Goal: Information Seeking & Learning: Learn about a topic

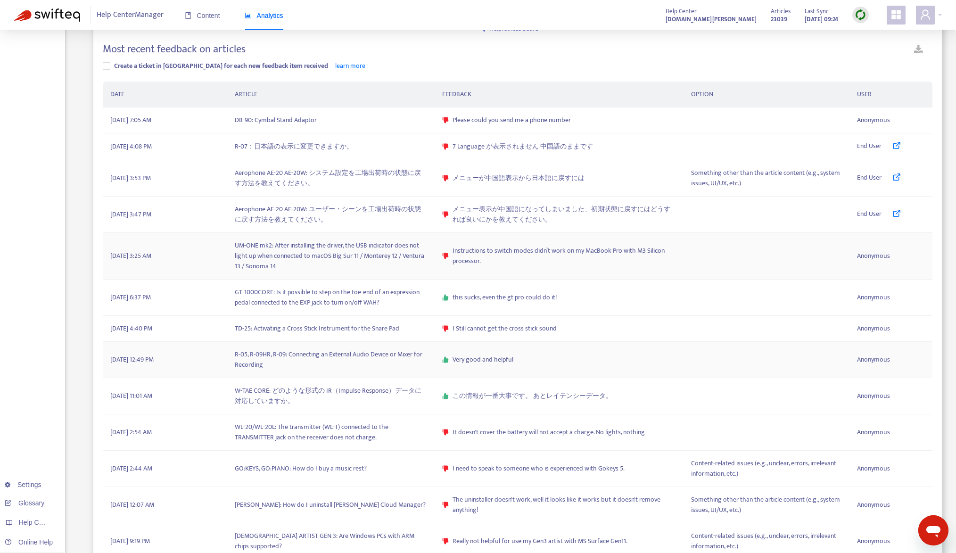
scroll to position [43, 0]
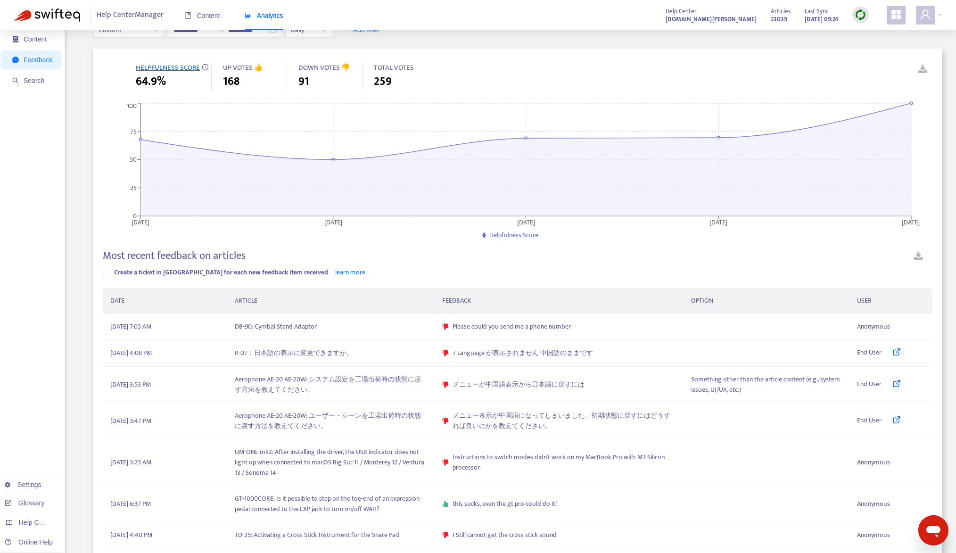
click at [858, 17] on img at bounding box center [861, 15] width 12 height 12
click at [866, 34] on link "Quick Sync" at bounding box center [880, 34] width 40 height 11
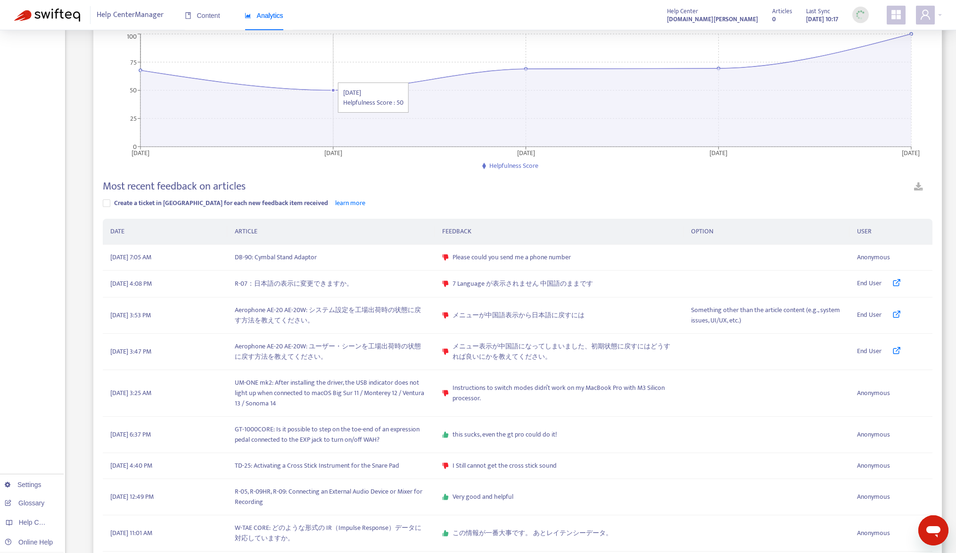
scroll to position [184, 0]
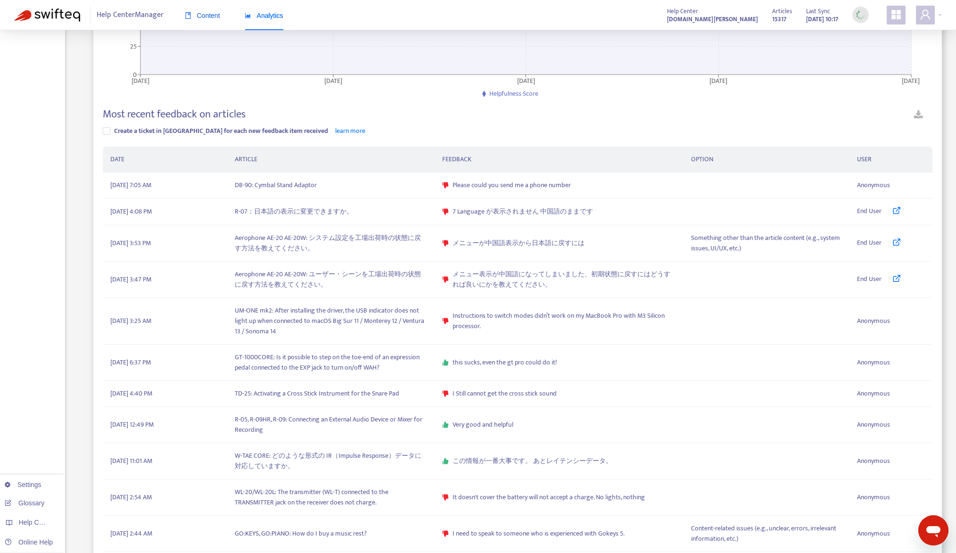
click at [202, 17] on span "Content" at bounding box center [202, 16] width 35 height 8
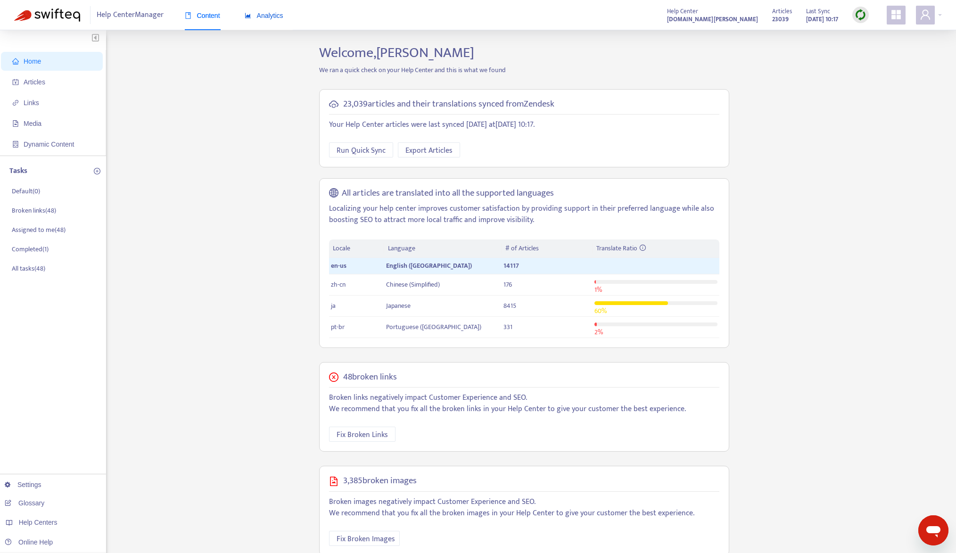
click at [246, 17] on icon "area-chart" at bounding box center [248, 15] width 6 height 5
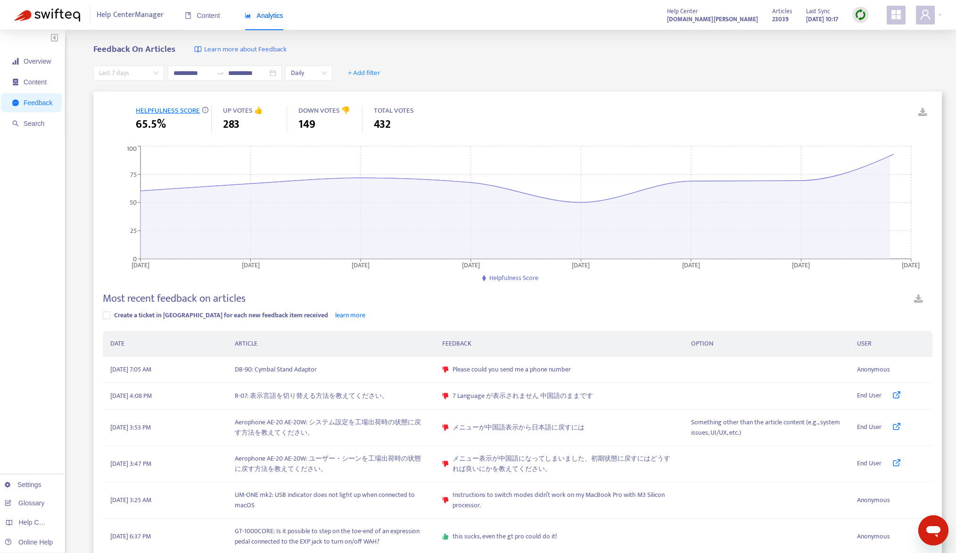
click at [148, 74] on span "Last 7 days" at bounding box center [128, 73] width 59 height 14
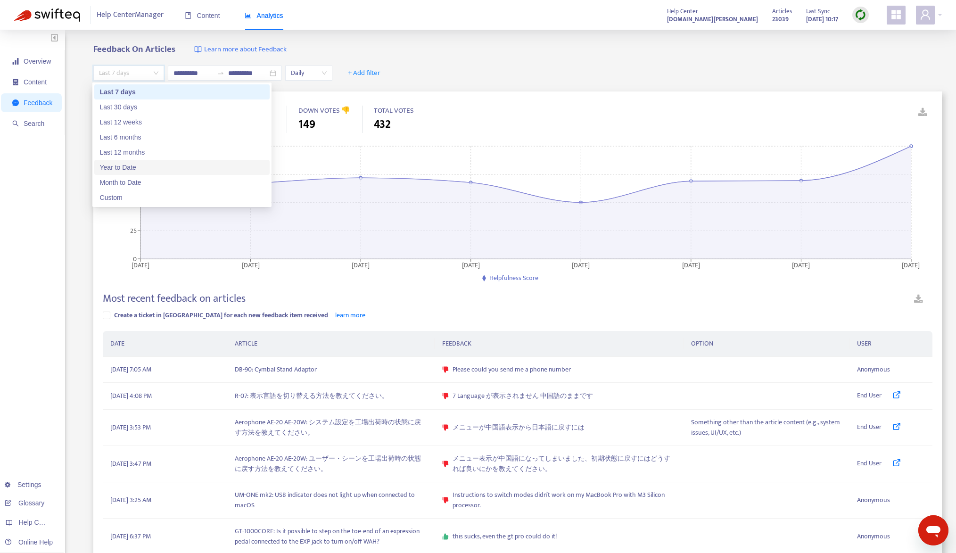
click at [148, 170] on div "Year to Date" at bounding box center [182, 167] width 164 height 10
type input "**********"
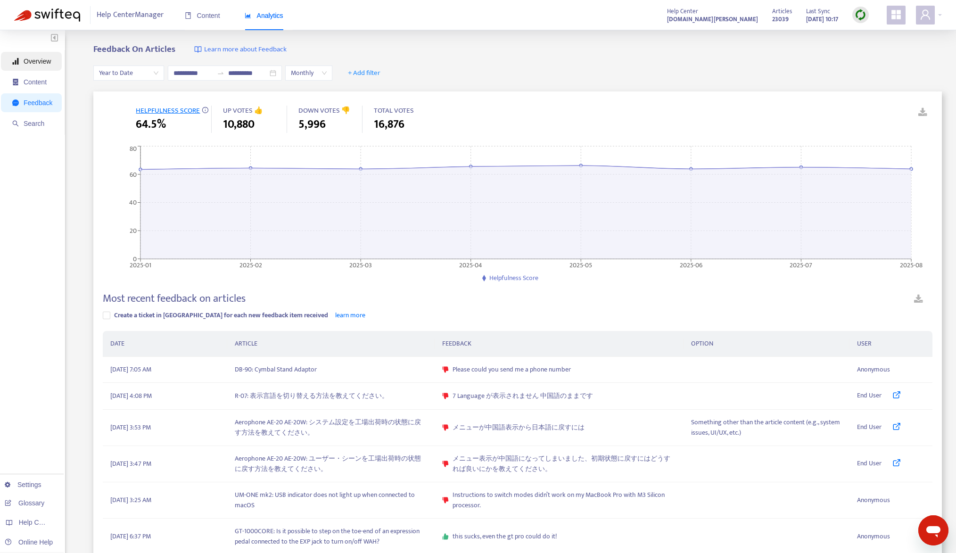
click at [30, 65] on span "Overview" at bounding box center [37, 62] width 27 height 8
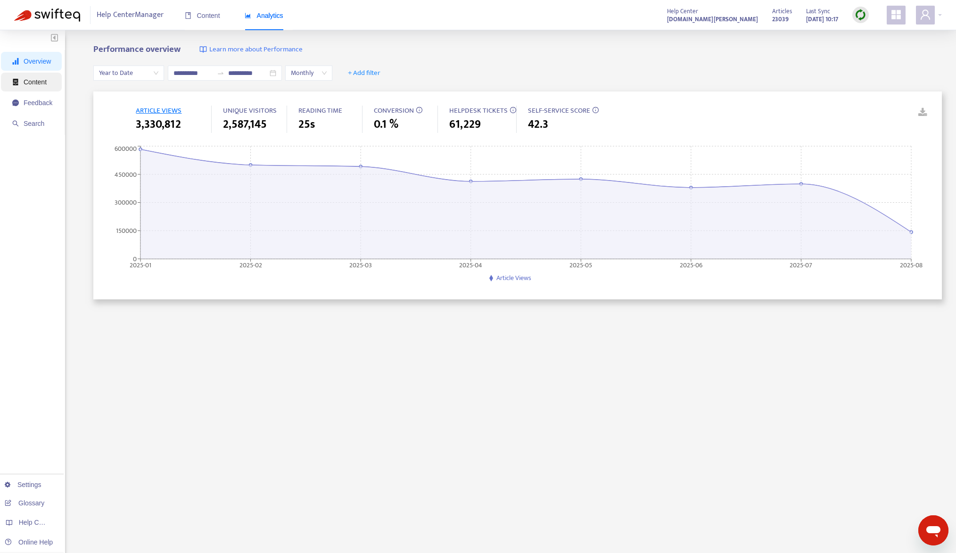
click at [37, 81] on span "Content" at bounding box center [35, 82] width 23 height 8
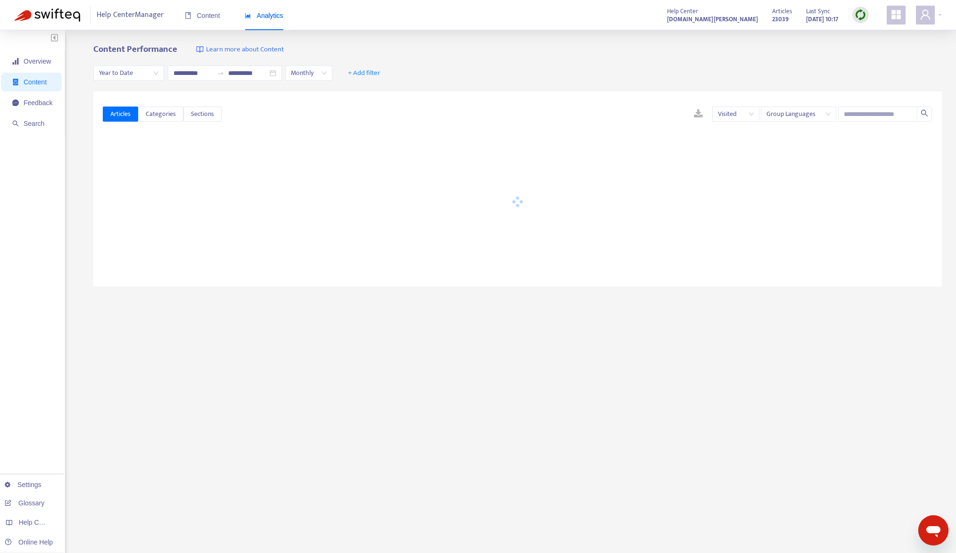
click at [813, 114] on span "Group Languages" at bounding box center [798, 114] width 64 height 14
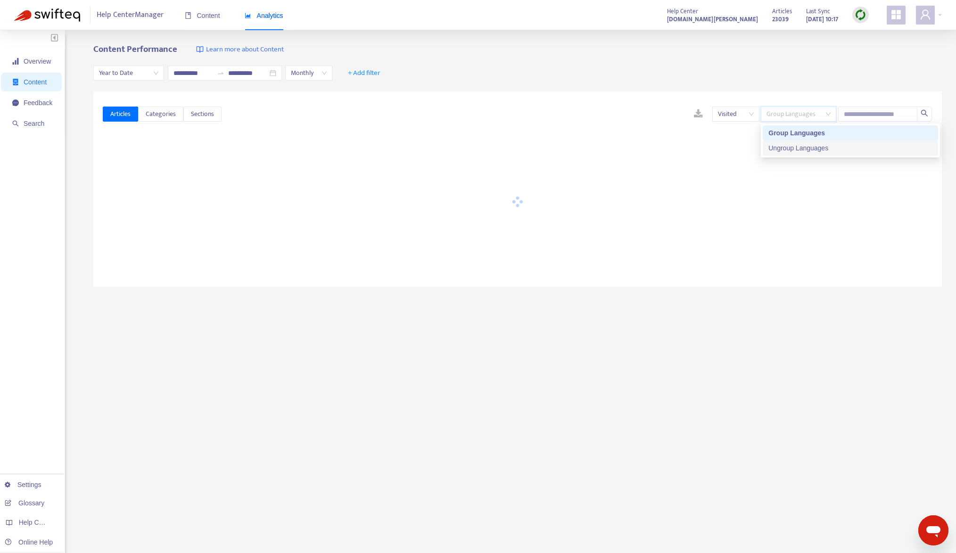
click at [814, 148] on div "Ungroup Languages" at bounding box center [850, 148] width 164 height 10
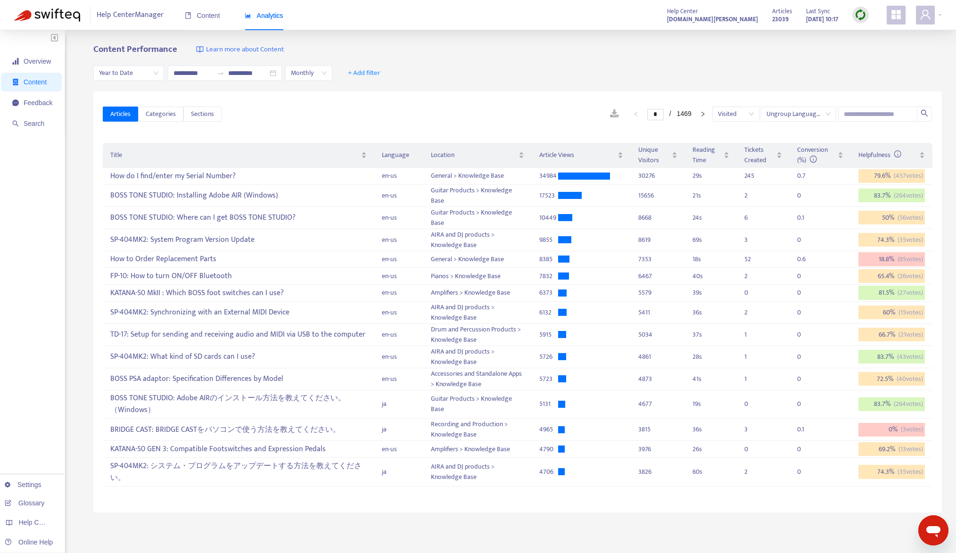
click at [680, 57] on div "**********" at bounding box center [517, 73] width 848 height 36
click at [551, 158] on span "Article Views" at bounding box center [577, 155] width 76 height 10
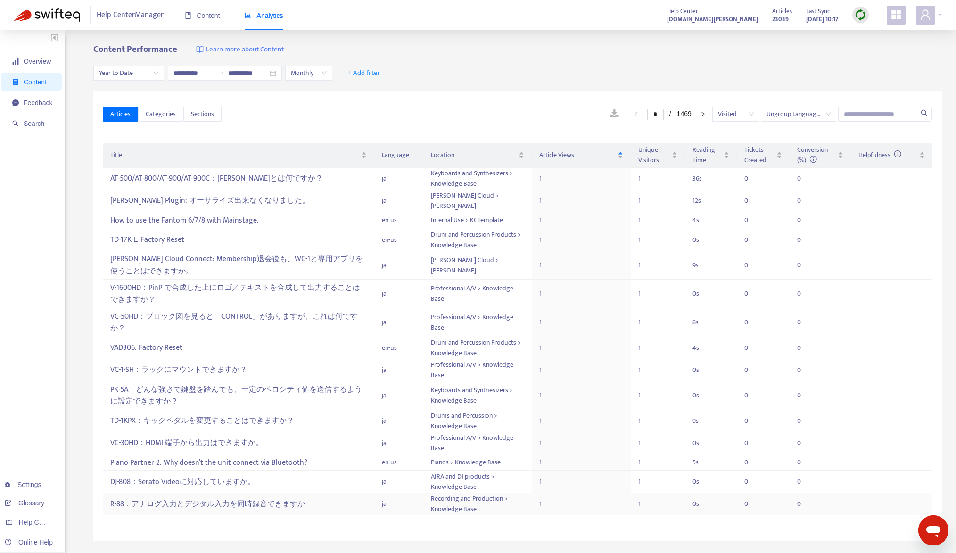
click at [262, 501] on div "R-88：アナログ入力とデジタル入力を同時録音できますか" at bounding box center [238, 504] width 256 height 16
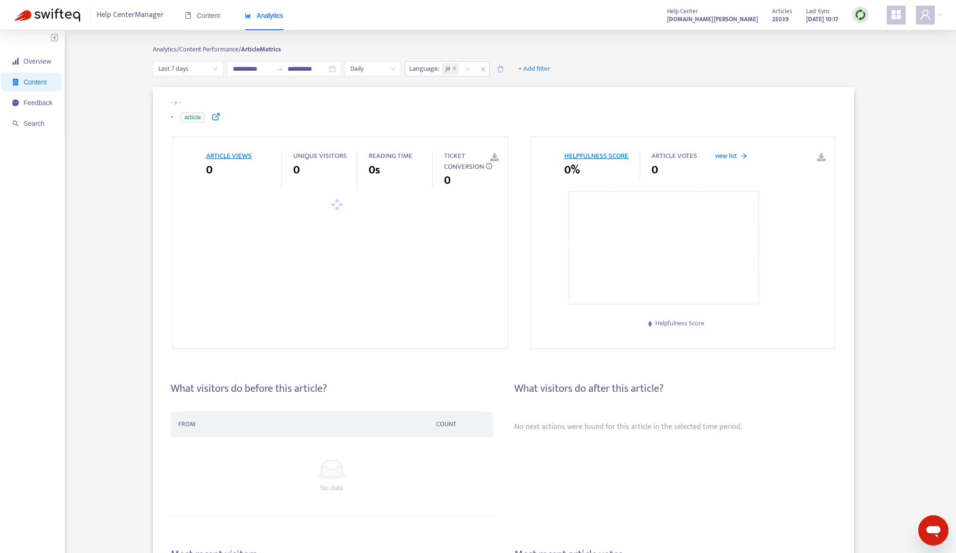
type input "**********"
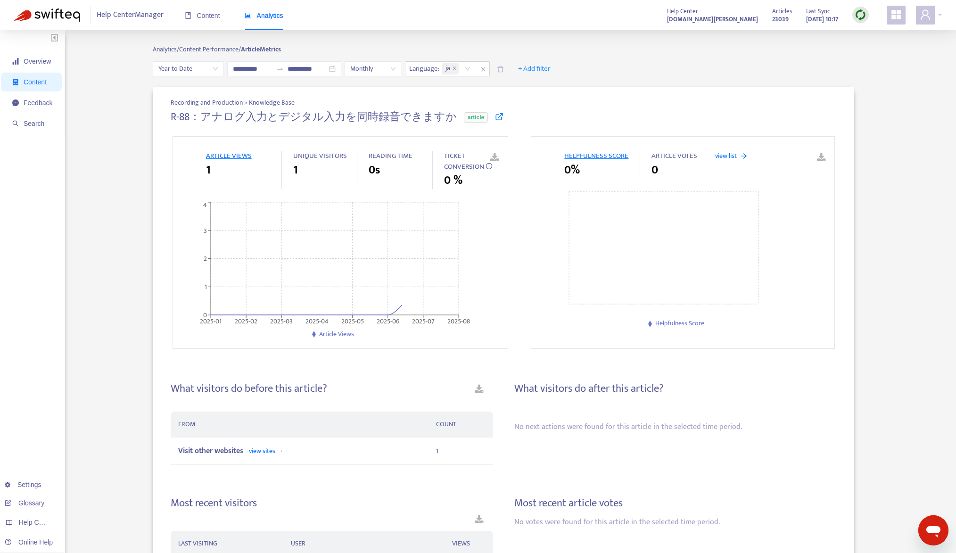
click at [495, 115] on icon at bounding box center [499, 116] width 8 height 8
click at [77, 156] on div "Recording and Production > Knowledge Base R-88：アナログ入力とデジタル入力を同時録音できますか article …" at bounding box center [503, 387] width 877 height 601
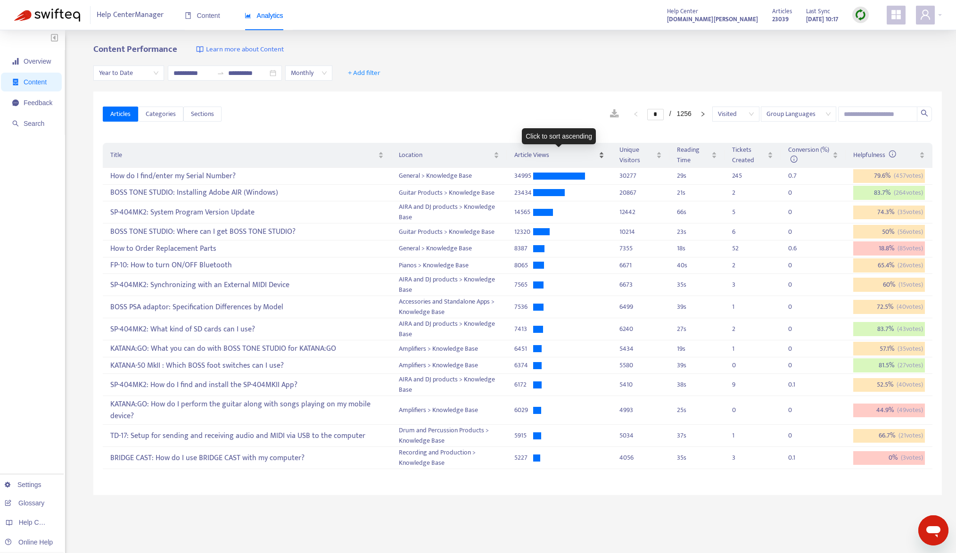
click at [542, 156] on span "Article Views" at bounding box center [555, 155] width 82 height 10
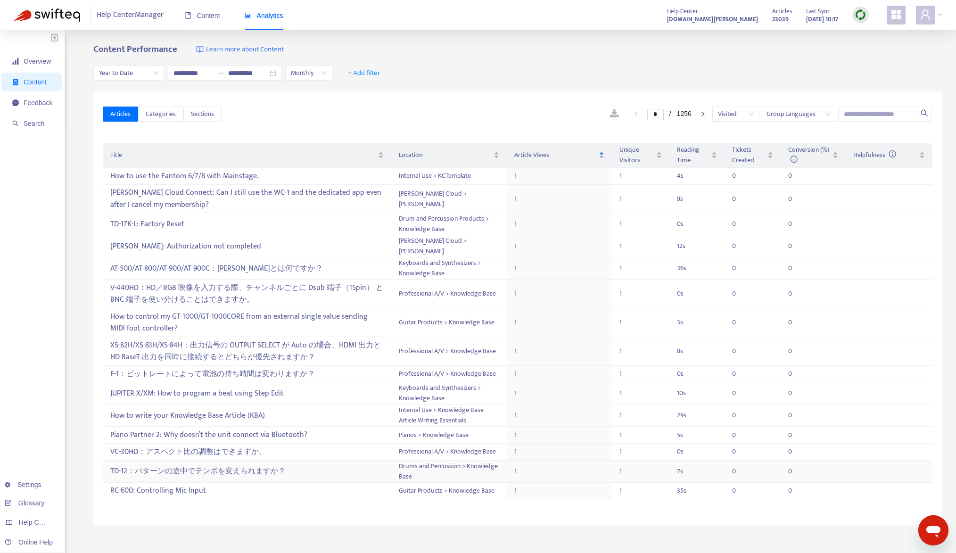
click at [214, 469] on div "TD-12：パターンの途中でテンポを変えられますか？" at bounding box center [246, 471] width 273 height 16
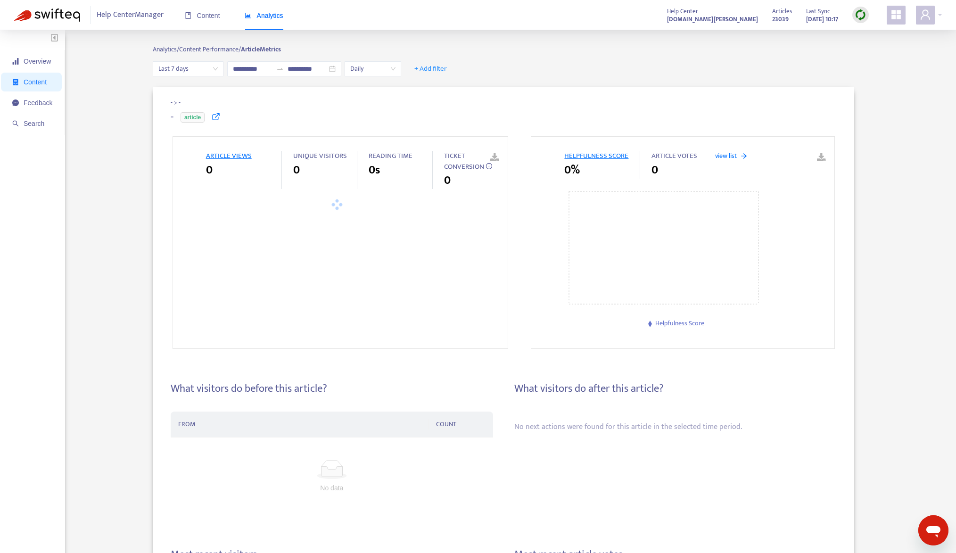
type input "**********"
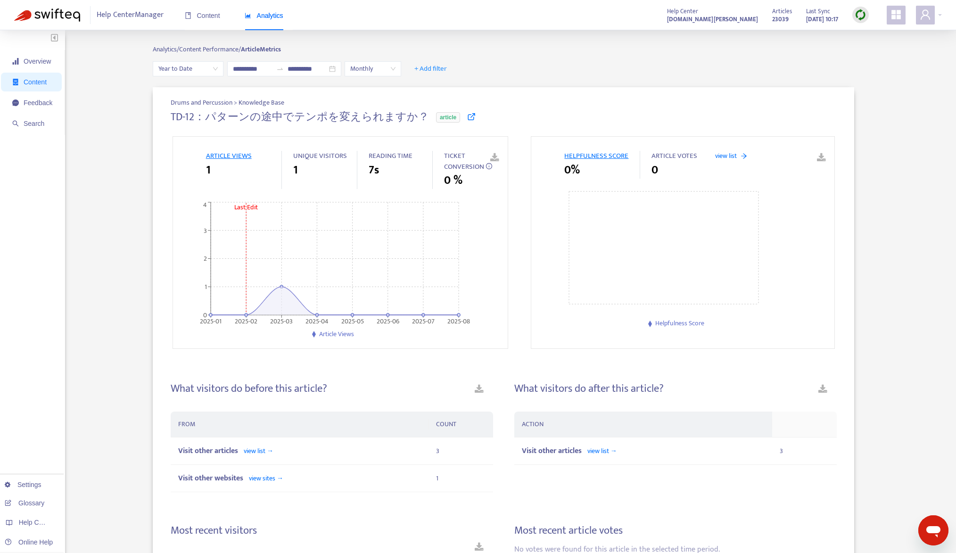
click at [467, 114] on icon at bounding box center [471, 116] width 8 height 8
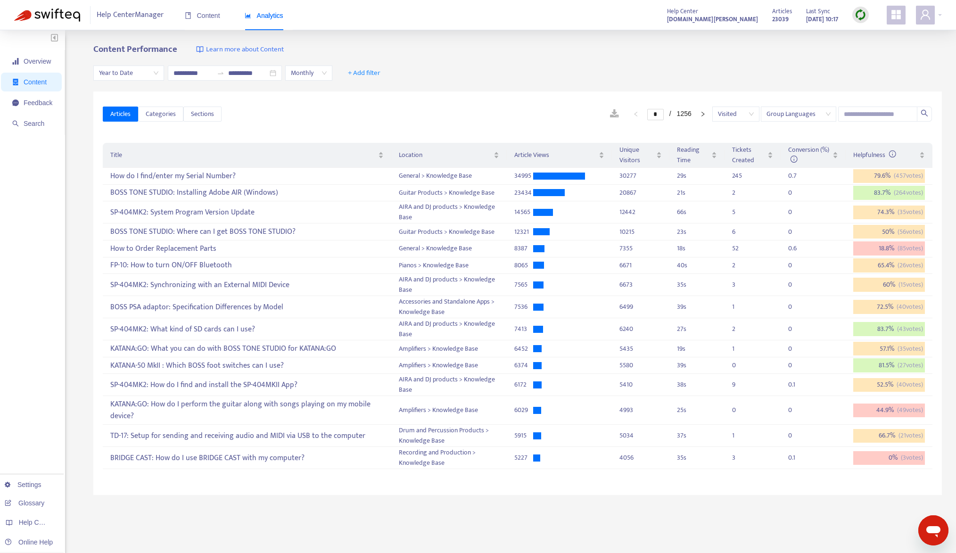
click at [799, 112] on span "Group Languages" at bounding box center [798, 114] width 64 height 14
click at [792, 147] on div "Ungroup Languages" at bounding box center [850, 148] width 164 height 10
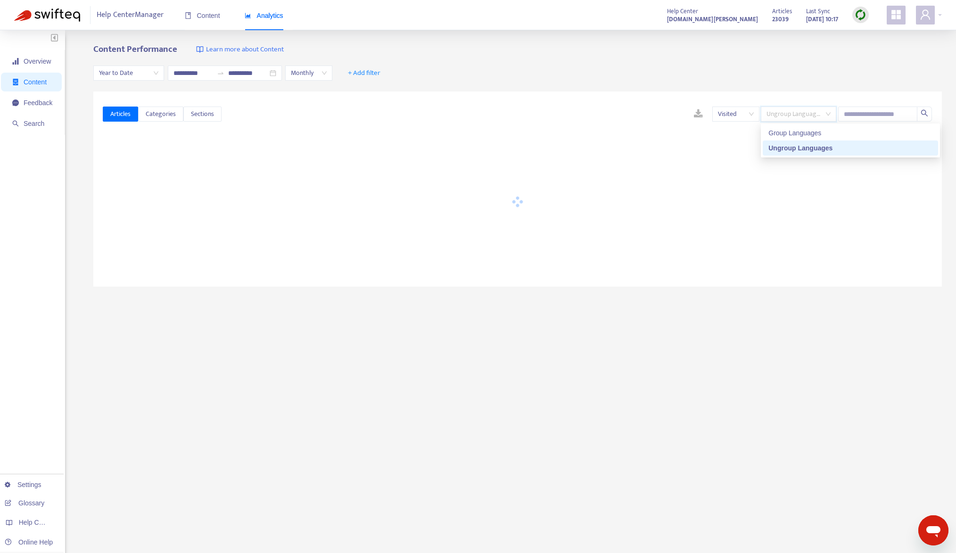
click at [653, 70] on div "**********" at bounding box center [517, 73] width 848 height 36
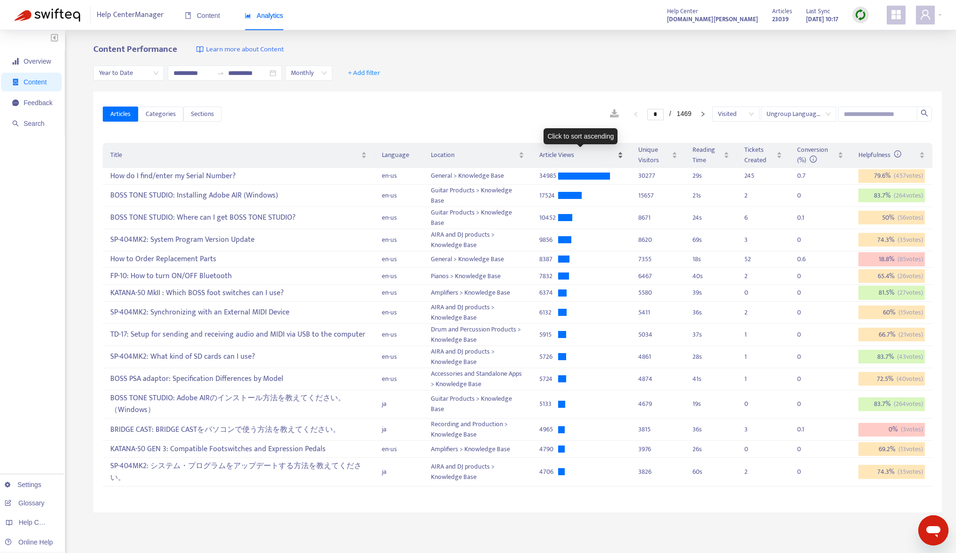
click at [572, 156] on span "Article Views" at bounding box center [577, 155] width 76 height 10
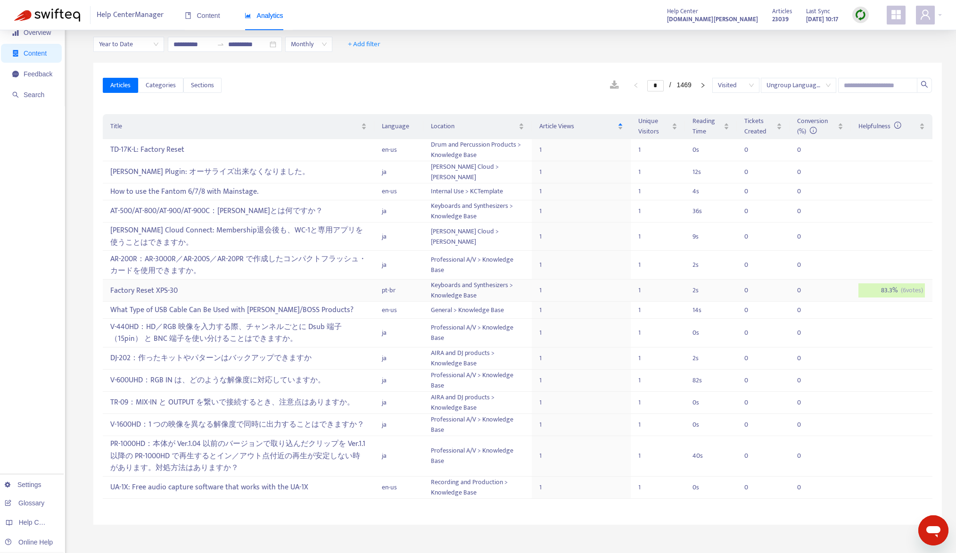
scroll to position [44, 0]
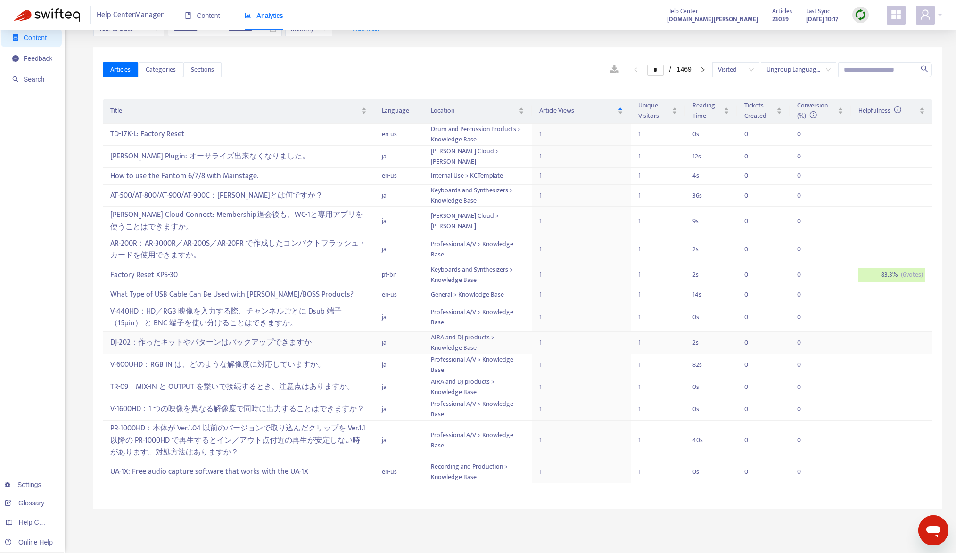
click at [247, 341] on div "DJ-202：作ったキットやパターンはバックアップできますか" at bounding box center [238, 343] width 256 height 16
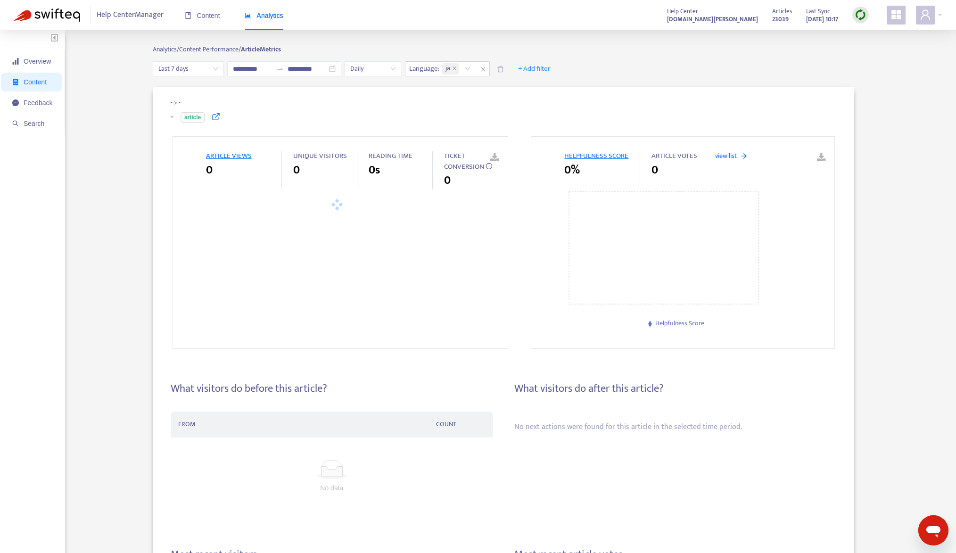
type input "**********"
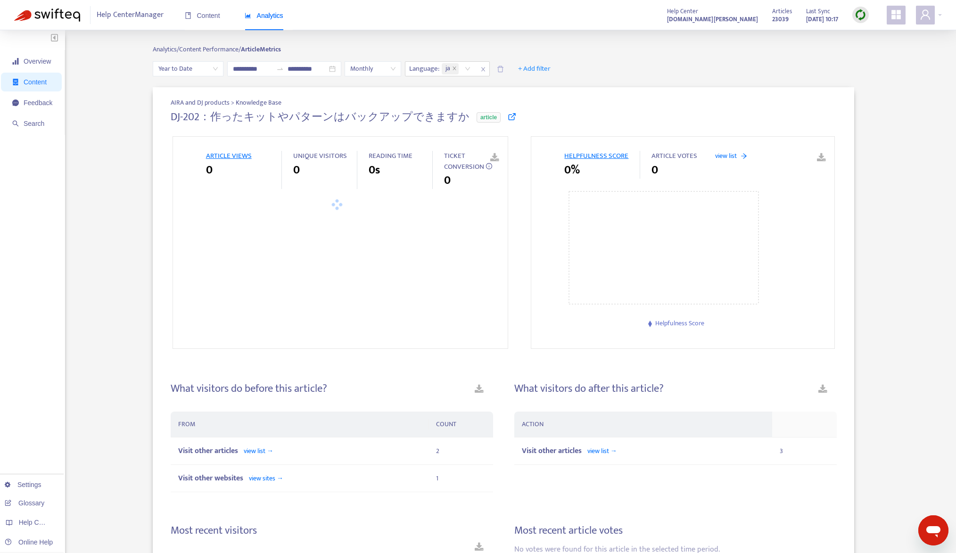
click at [214, 116] on h4 "DJ-202：作ったキットやパターンはバックアップできますか" at bounding box center [320, 117] width 299 height 13
click at [508, 115] on icon at bounding box center [512, 116] width 8 height 8
click at [148, 250] on div "AIRA and DJ products > Knowledge Base DJ-202：作ったキットやパターンはバックアップできますか article AR…" at bounding box center [503, 401] width 877 height 629
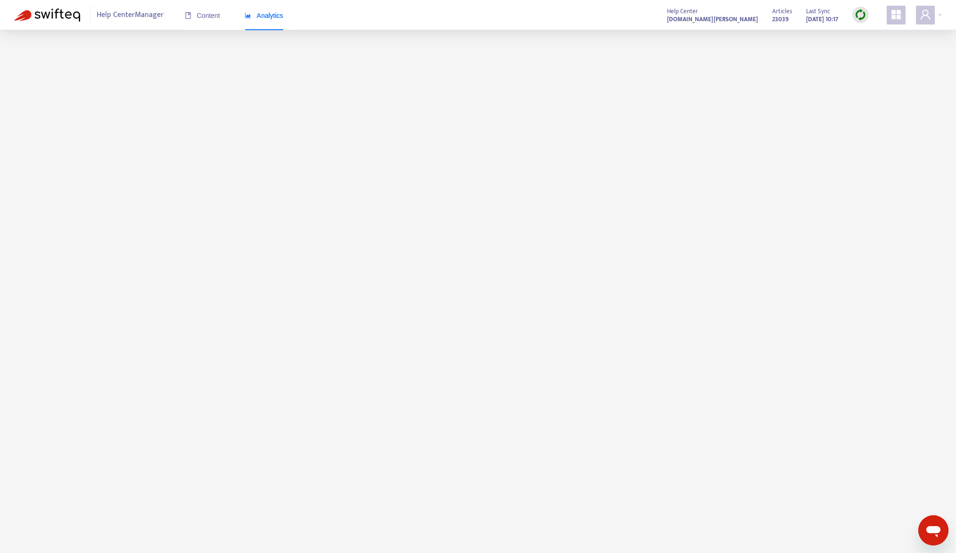
scroll to position [30, 0]
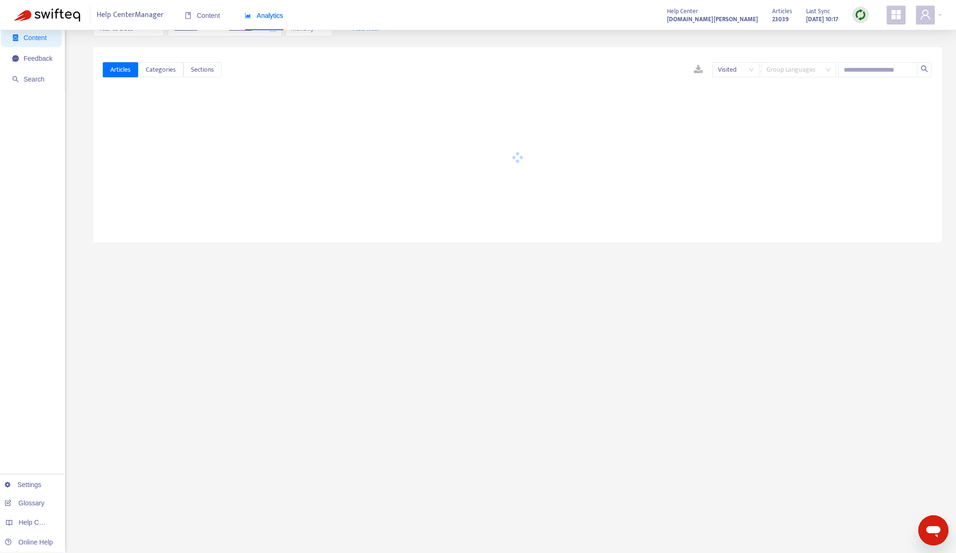
click at [766, 68] on span "Group Languages" at bounding box center [798, 70] width 64 height 14
click at [778, 101] on div "Ungroup Languages" at bounding box center [850, 104] width 164 height 10
click at [19, 402] on div "Overview Content Feedback Search Settings Glossary Help Centers Online Help" at bounding box center [32, 269] width 65 height 567
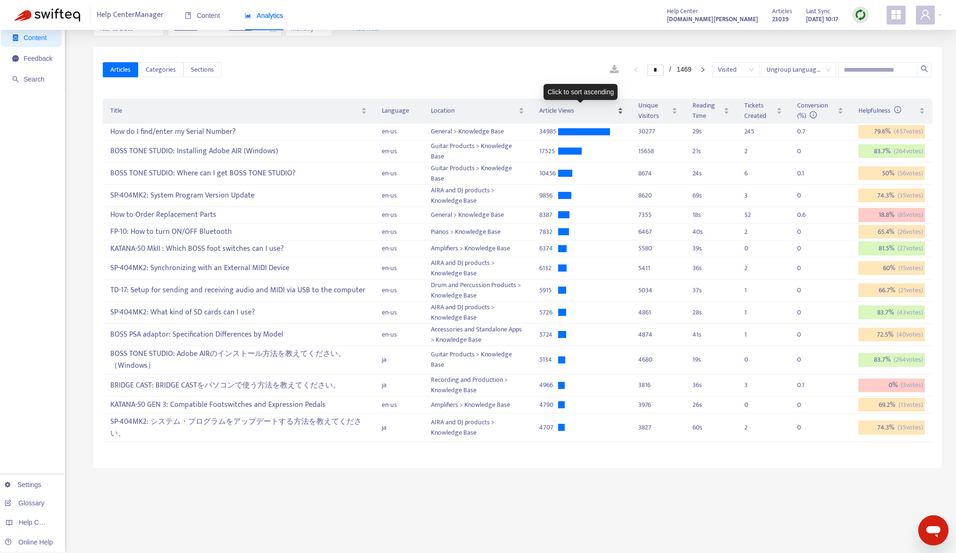
click at [557, 111] on span "Article Views" at bounding box center [577, 111] width 76 height 10
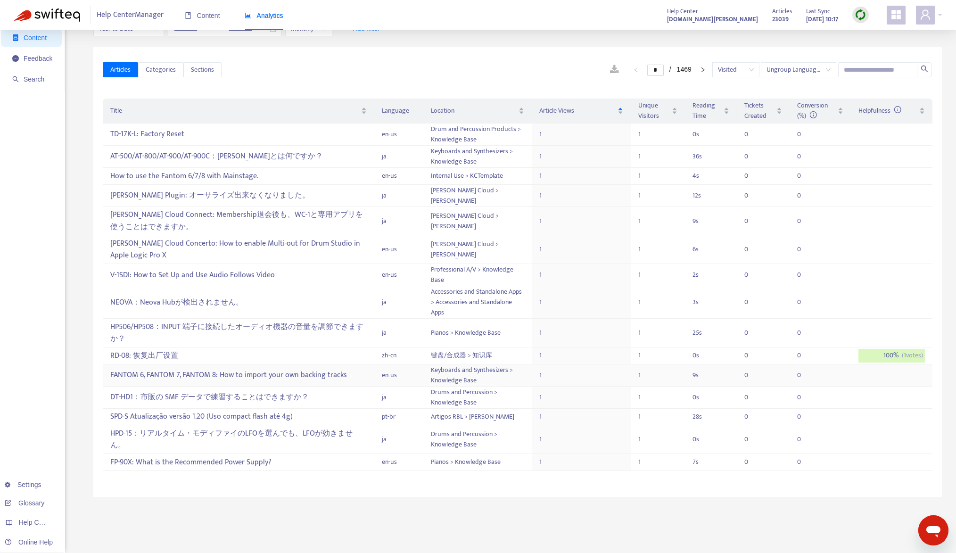
click at [260, 372] on div "FANTOM 6, FANTOM 7, FANTOM 8: How to import your own backing tracks" at bounding box center [238, 375] width 256 height 16
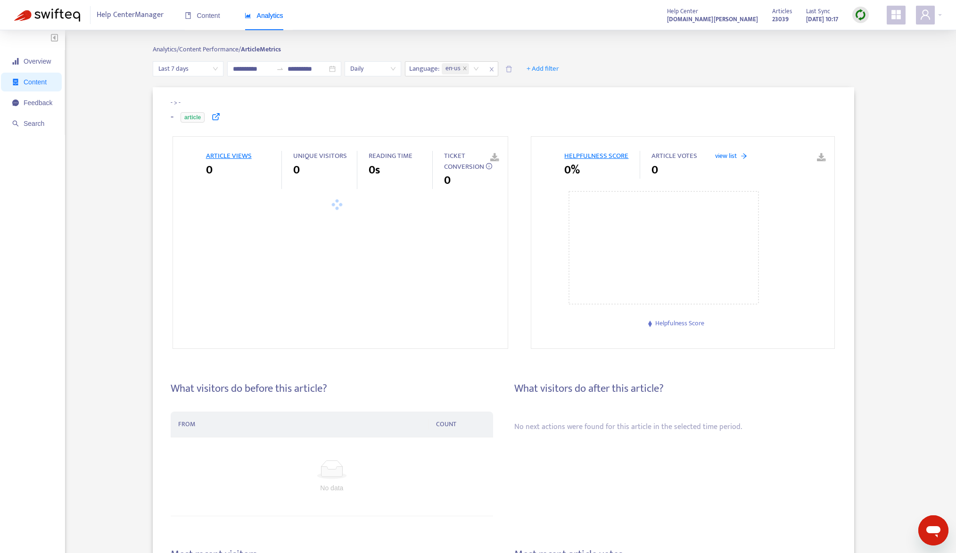
type input "**********"
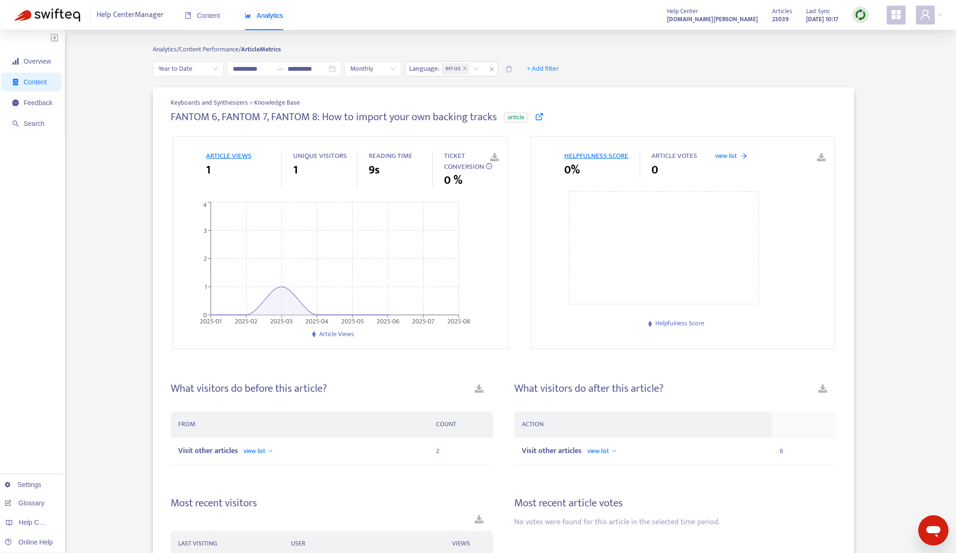
click at [540, 117] on icon at bounding box center [539, 116] width 8 height 8
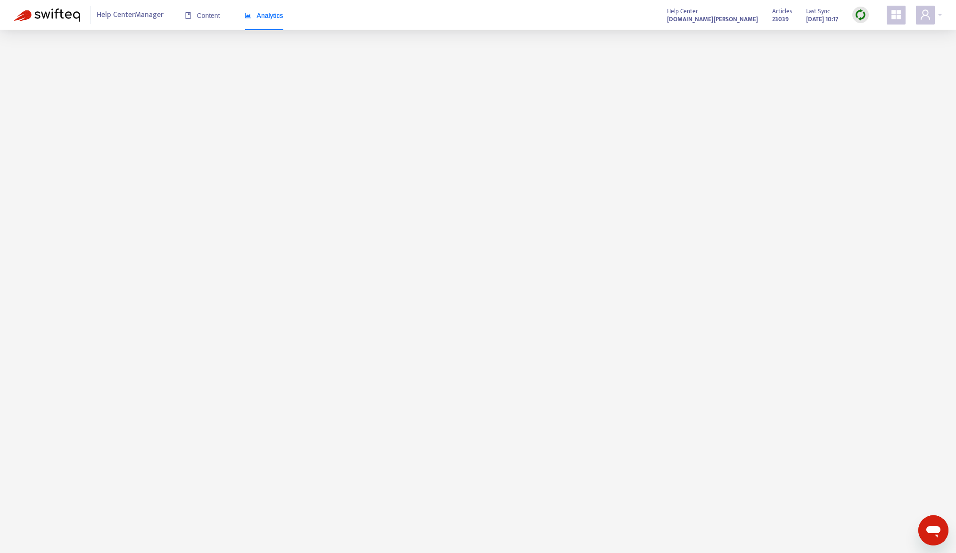
scroll to position [30, 0]
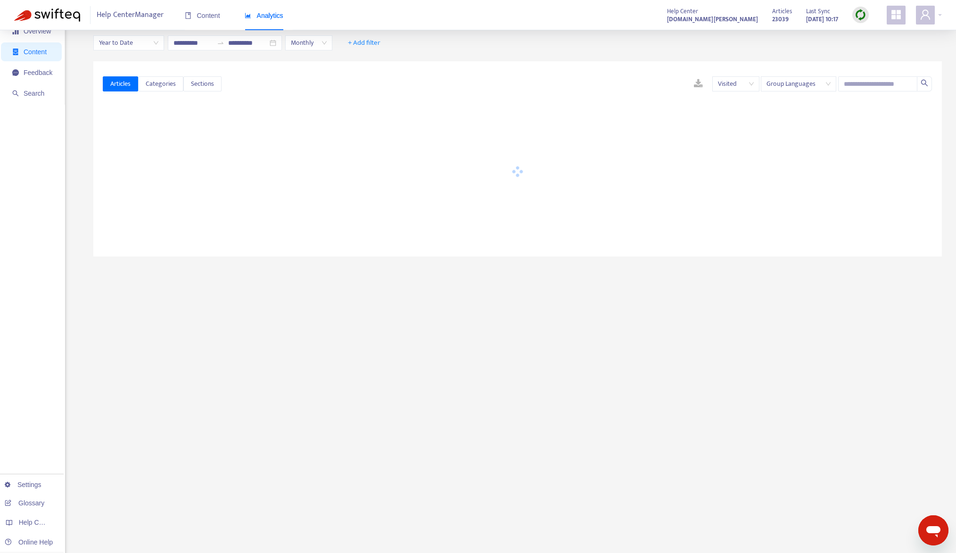
scroll to position [44, 0]
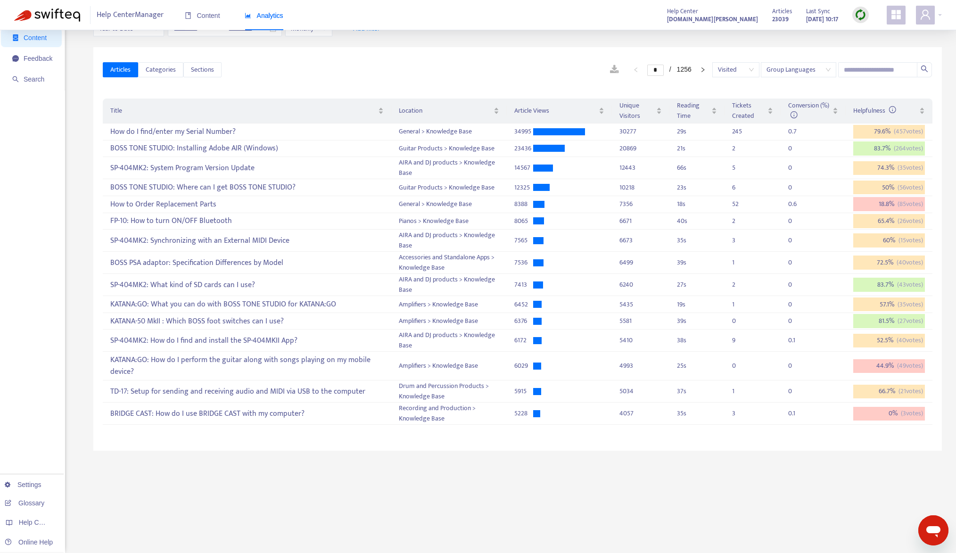
click at [810, 72] on span "Group Languages" at bounding box center [798, 70] width 64 height 14
click at [784, 108] on div "Ungroup Languages" at bounding box center [850, 104] width 164 height 10
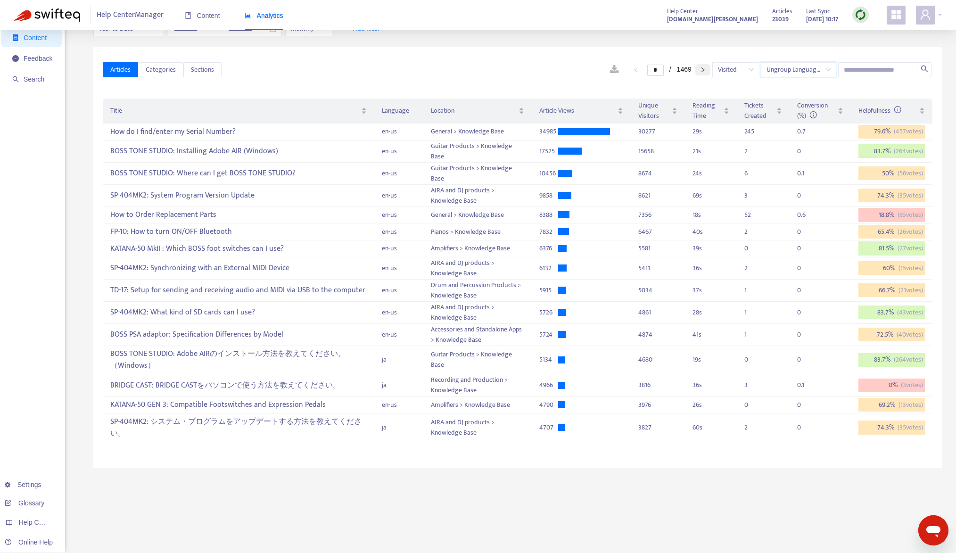
click at [699, 68] on button "button" at bounding box center [702, 69] width 15 height 11
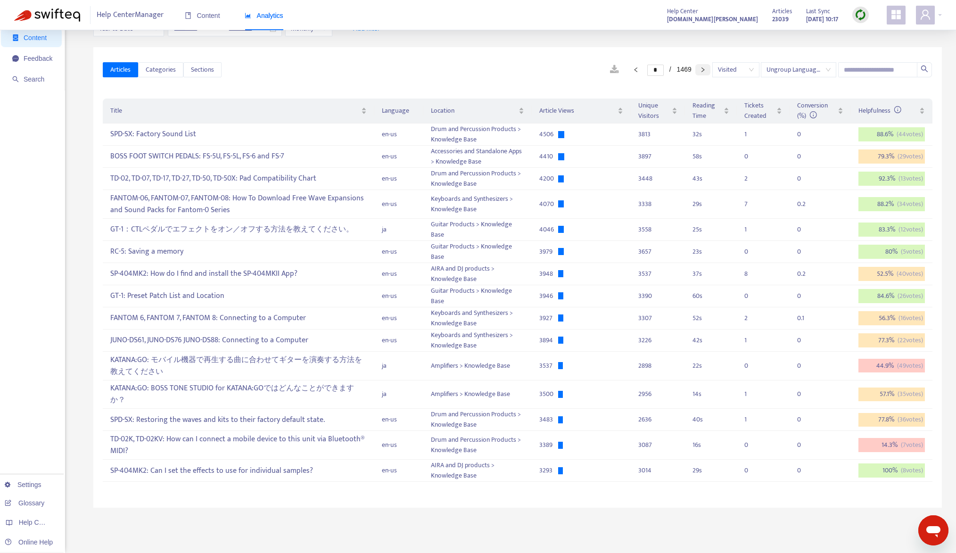
click at [699, 72] on button "button" at bounding box center [702, 69] width 15 height 11
type input "*"
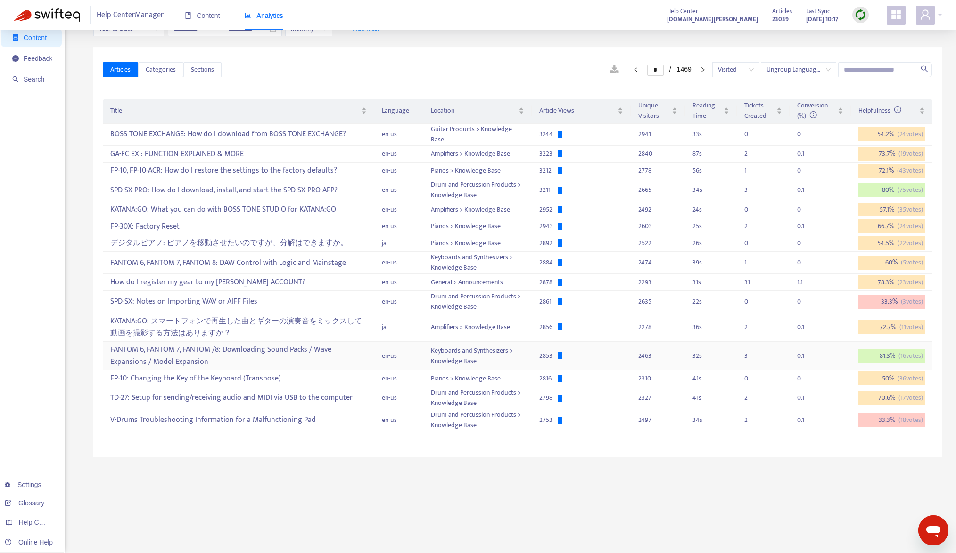
click at [284, 362] on div "FANTOM 6, FANTOM 7, FANTOM /8: Downloading Sound Packs / Wave Expansions / Mode…" at bounding box center [238, 355] width 256 height 27
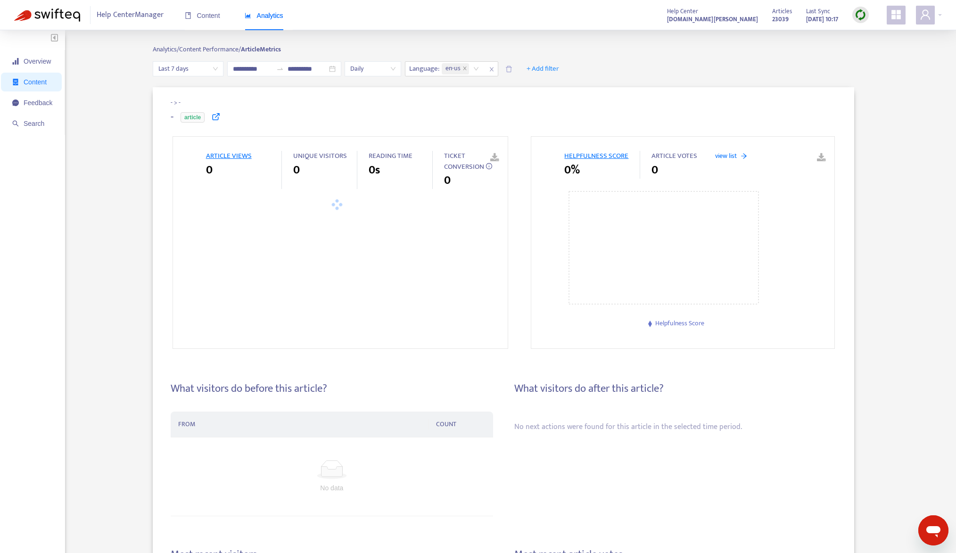
type input "**********"
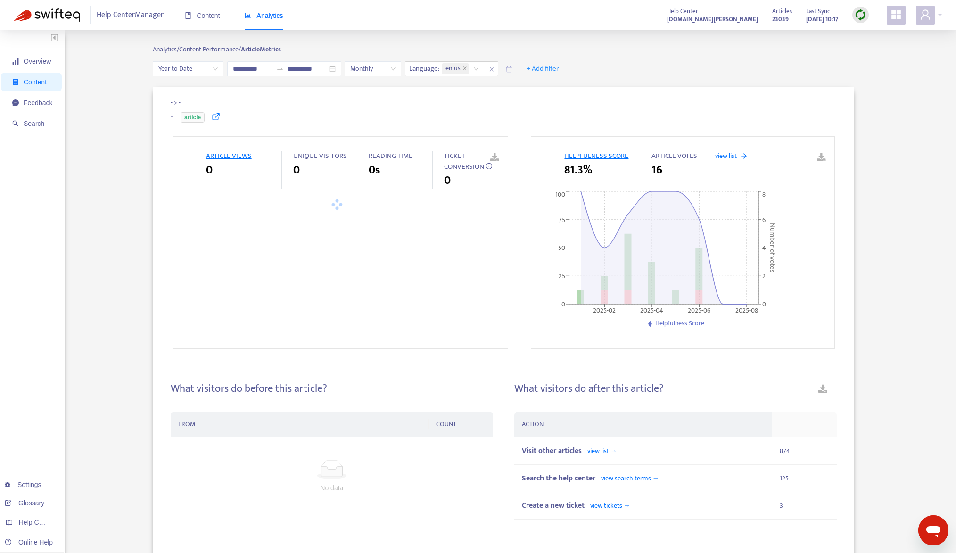
click at [212, 115] on icon at bounding box center [216, 116] width 8 height 8
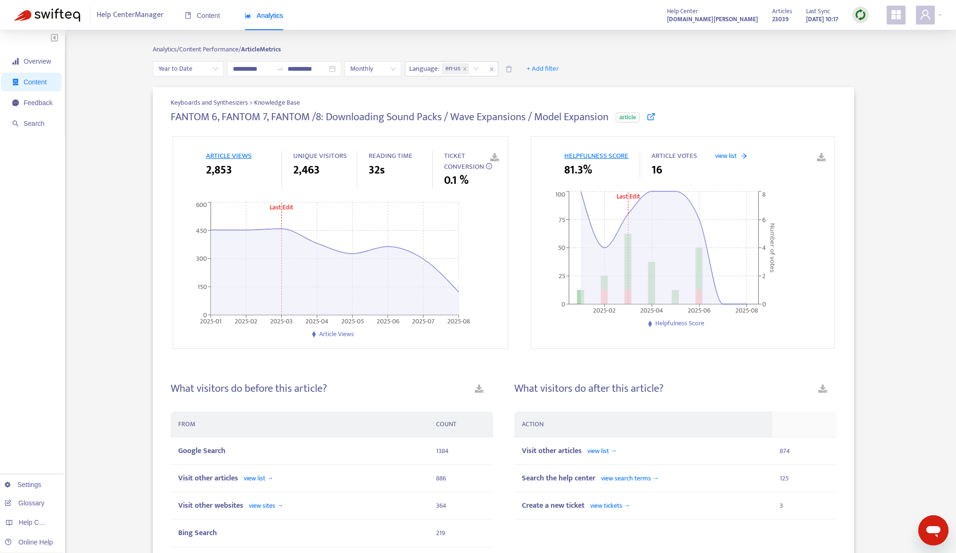
click at [652, 119] on icon at bounding box center [651, 116] width 8 height 8
click at [109, 259] on div "Keyboards and Synthesizers > Knowledge Base FANTOM 6, FANTOM 7, FANTOM /8: Down…" at bounding box center [503, 535] width 877 height 897
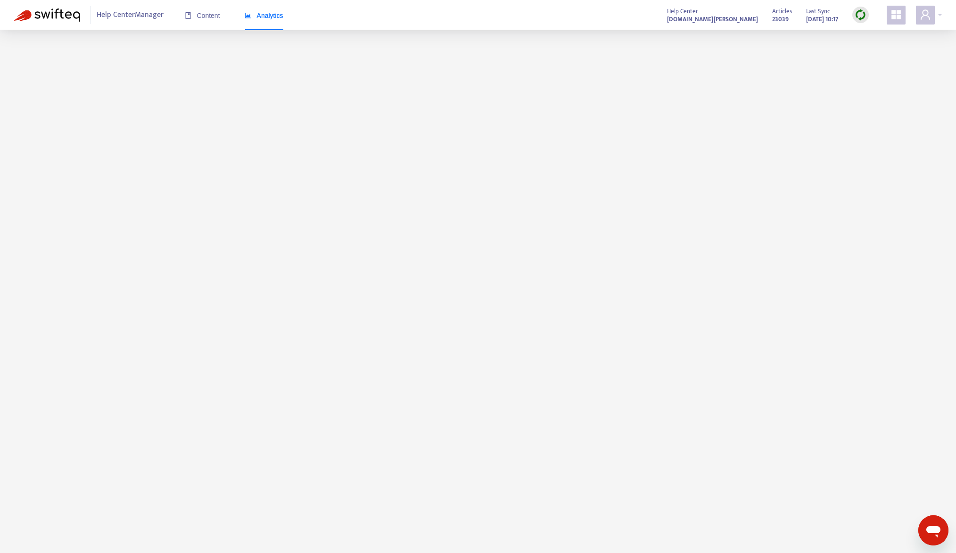
scroll to position [30, 0]
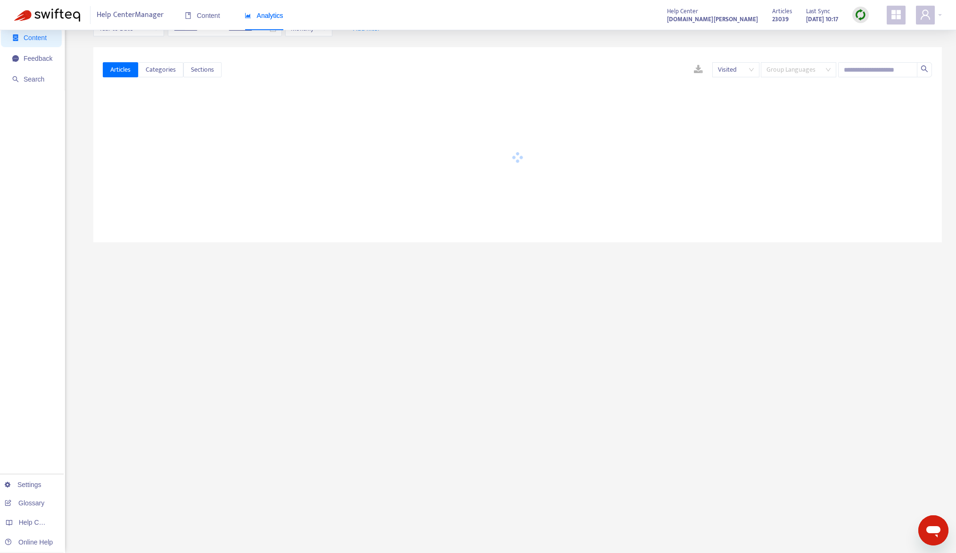
click at [798, 66] on span "Group Languages" at bounding box center [798, 70] width 64 height 14
click at [808, 107] on div "Ungroup Languages" at bounding box center [850, 104] width 164 height 10
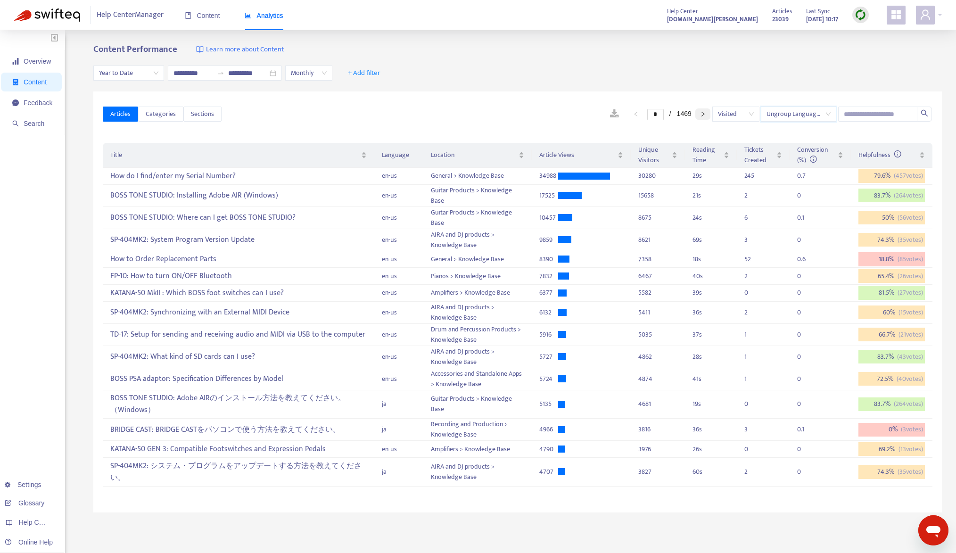
click at [700, 115] on icon "right" at bounding box center [703, 114] width 6 height 6
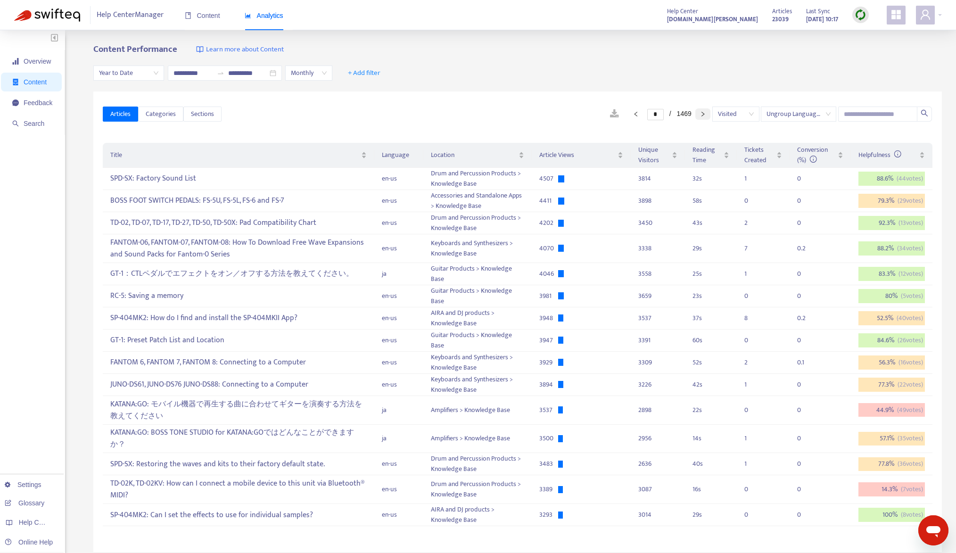
click at [696, 112] on button "button" at bounding box center [702, 113] width 15 height 11
type input "*"
